Goal: Download file/media

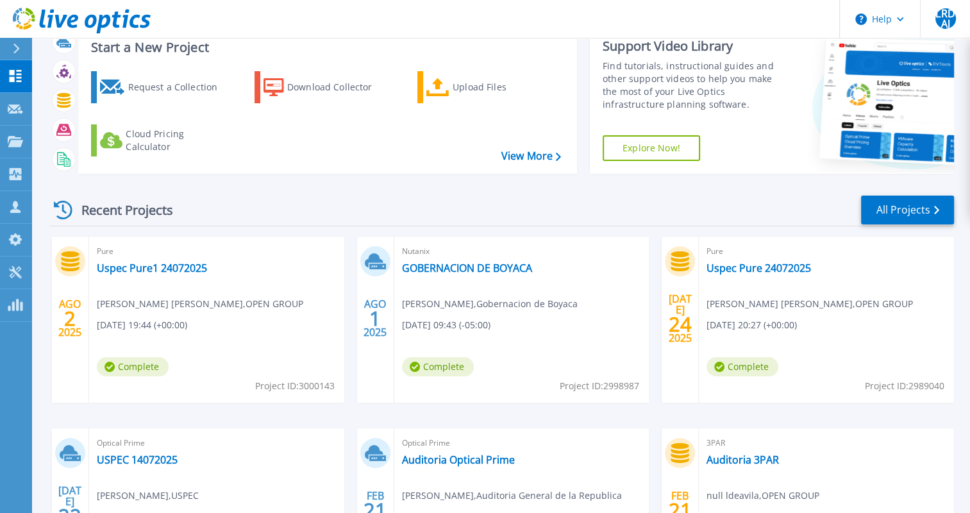
scroll to position [64, 0]
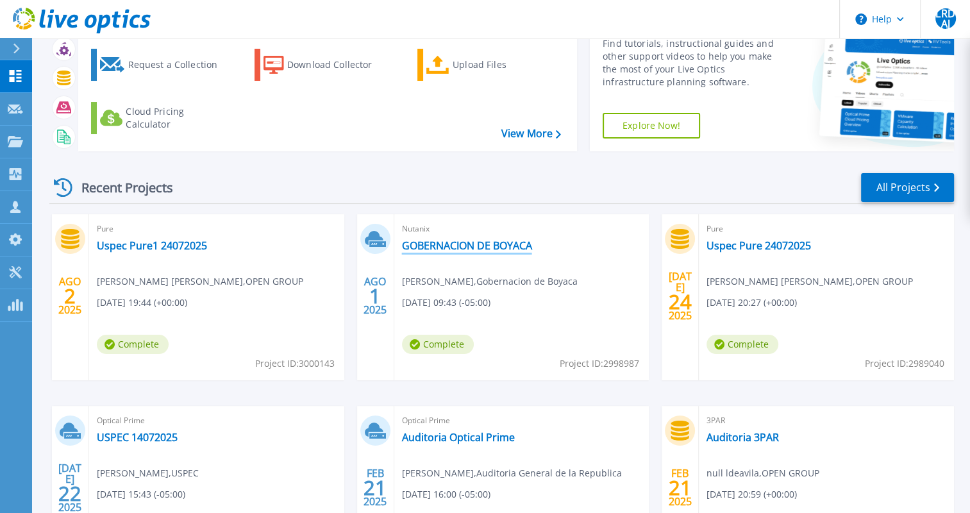
click at [462, 242] on link "GOBERNACION DE BOYACA" at bounding box center [467, 245] width 130 height 13
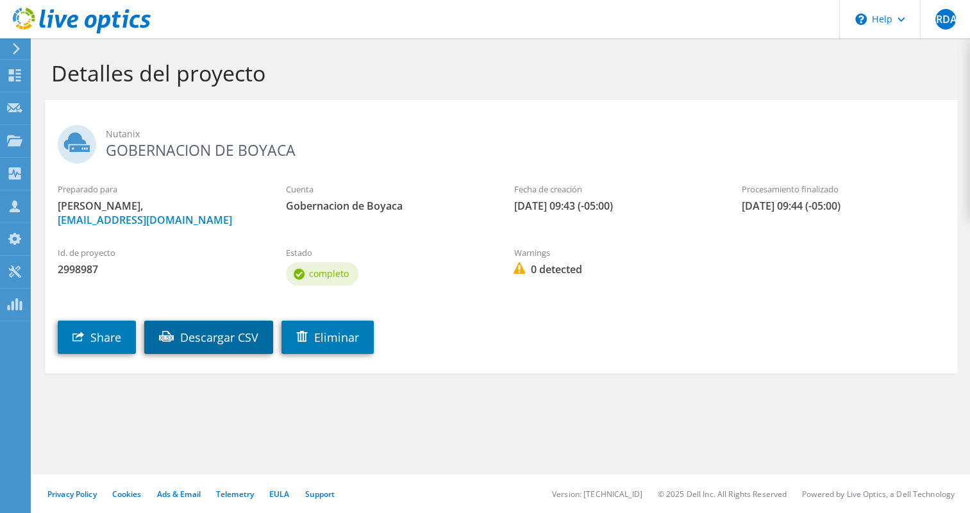
click at [214, 336] on link "Descargar CSV" at bounding box center [208, 337] width 129 height 33
click at [665, 441] on section "Detalles del proyecto Nutanix GOBERNACION DE [GEOGRAPHIC_DATA] Preparado para […" at bounding box center [501, 244] width 938 height 412
